Goal: Browse casually

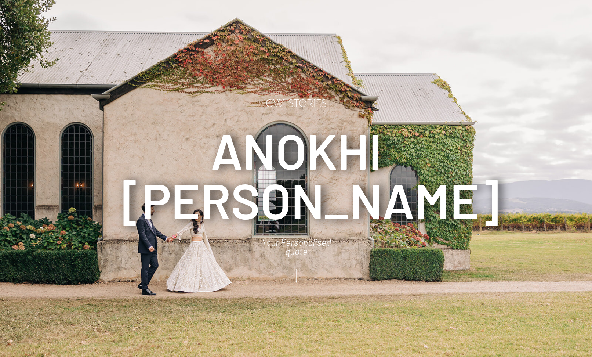
click at [293, 276] on icon at bounding box center [296, 276] width 18 height 20
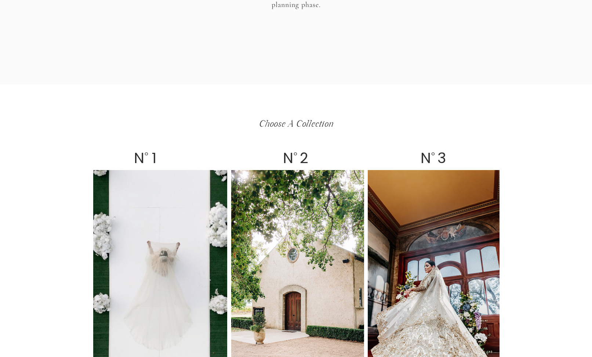
scroll to position [1408, 0]
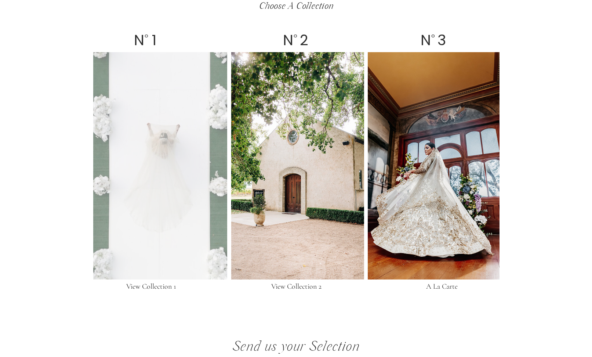
click at [183, 208] on div at bounding box center [160, 165] width 134 height 227
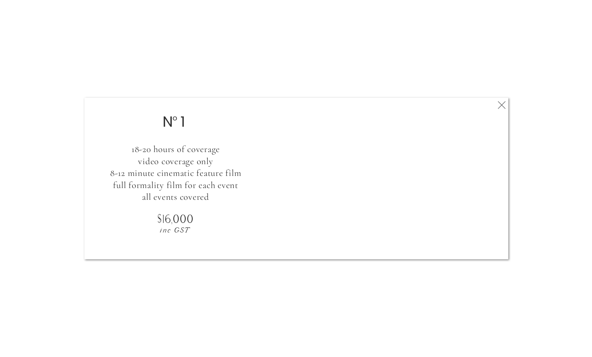
click at [508, 102] on icon at bounding box center [502, 105] width 13 height 15
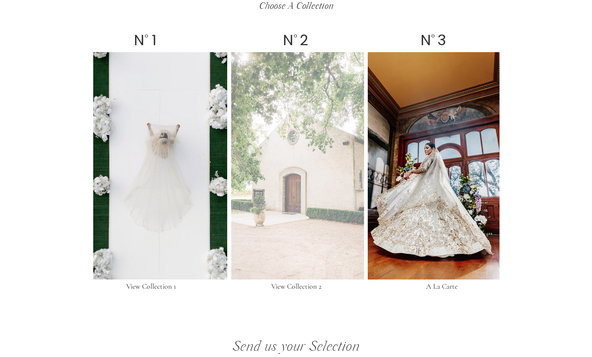
click at [334, 201] on div at bounding box center [297, 165] width 133 height 227
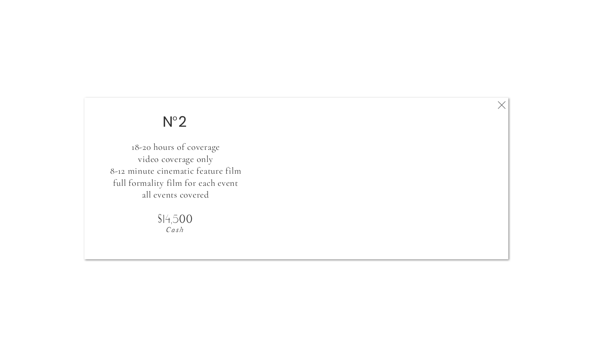
click at [502, 104] on icon at bounding box center [502, 105] width 13 height 15
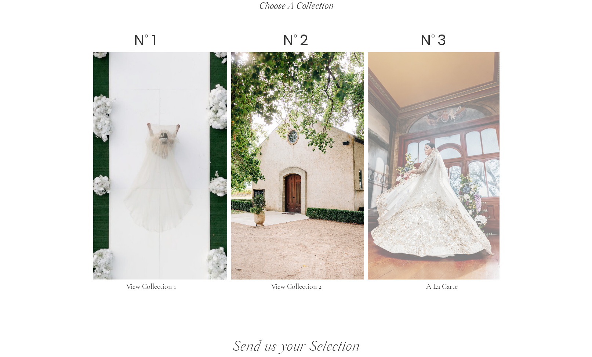
click at [441, 187] on div at bounding box center [434, 165] width 132 height 227
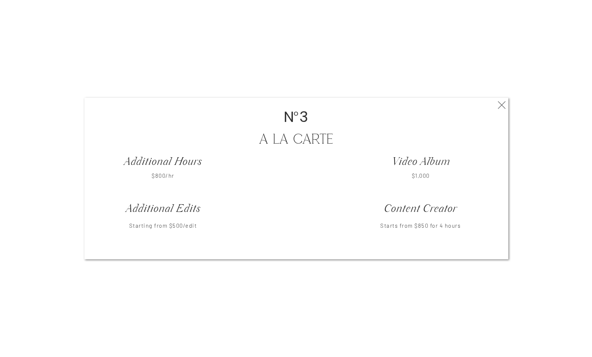
click at [498, 108] on icon at bounding box center [502, 105] width 13 height 15
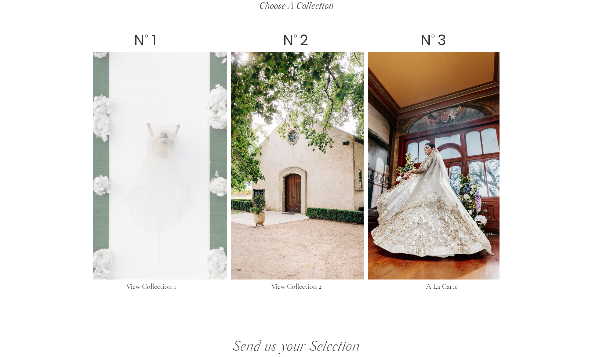
click at [187, 148] on div at bounding box center [160, 165] width 134 height 227
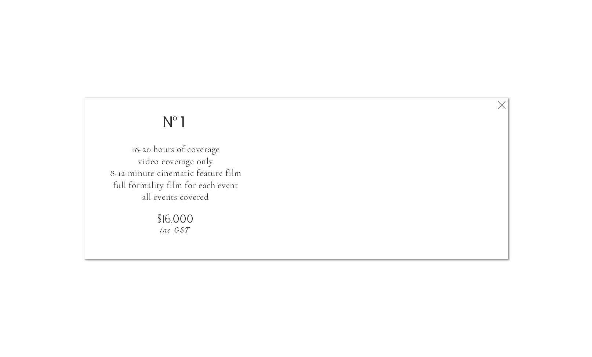
click at [499, 103] on icon at bounding box center [502, 105] width 13 height 15
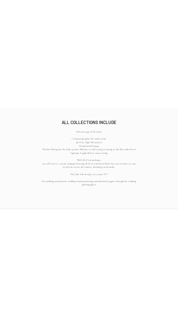
scroll to position [0, 0]
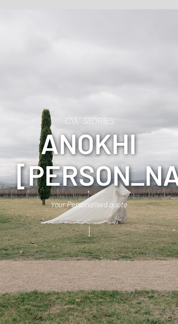
click at [88, 227] on icon at bounding box center [89, 232] width 14 height 16
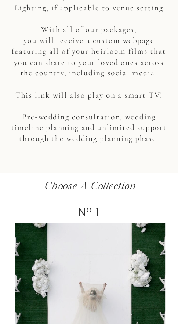
scroll to position [1291, 0]
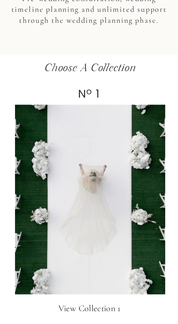
click at [89, 218] on div at bounding box center [90, 200] width 150 height 190
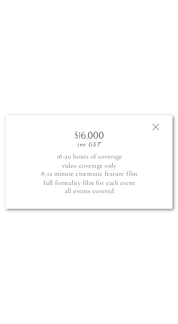
click at [154, 125] on polygon at bounding box center [156, 127] width 7 height 7
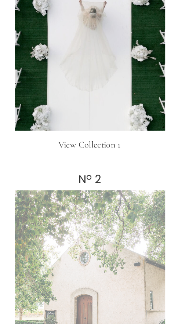
scroll to position [1493, 0]
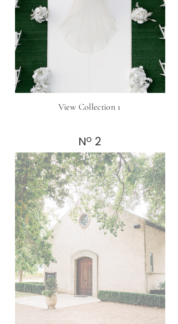
click at [114, 233] on div at bounding box center [90, 247] width 150 height 190
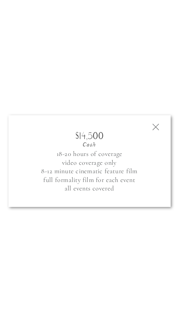
click at [153, 123] on icon at bounding box center [155, 127] width 11 height 11
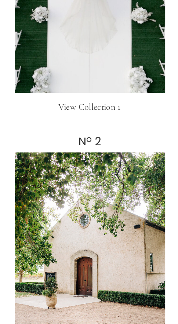
scroll to position [1697, 0]
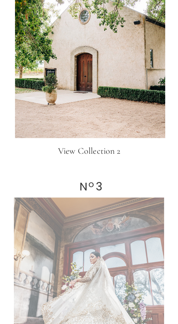
click at [114, 217] on div at bounding box center [89, 293] width 150 height 190
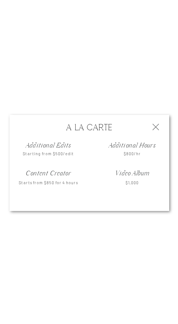
click at [152, 125] on icon at bounding box center [155, 127] width 11 height 11
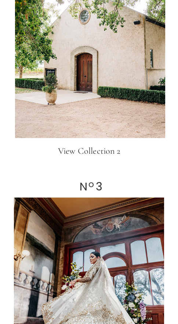
scroll to position [1881, 0]
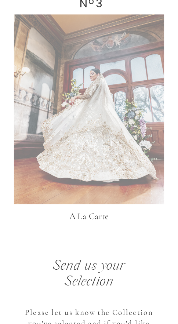
click at [102, 169] on div at bounding box center [89, 109] width 150 height 190
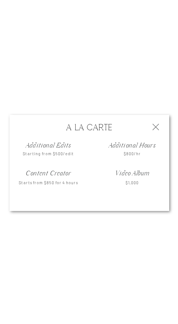
click at [158, 128] on icon at bounding box center [155, 127] width 11 height 11
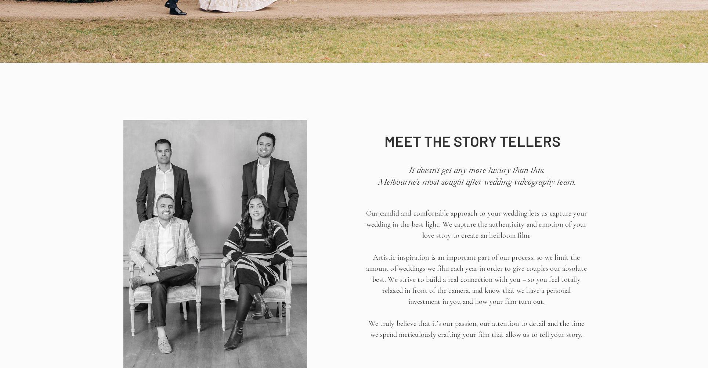
scroll to position [0, 0]
